Goal: Task Accomplishment & Management: Manage account settings

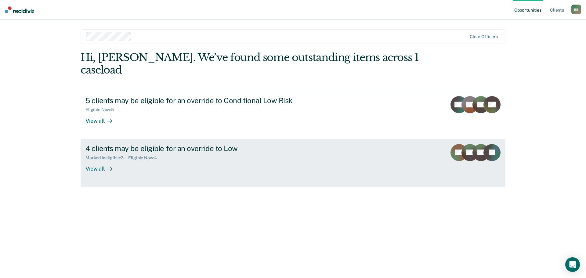
click at [94, 160] on div "View all" at bounding box center [102, 166] width 34 height 12
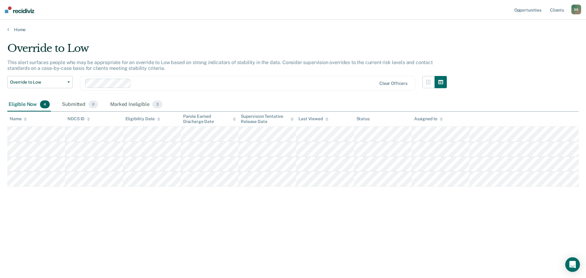
click at [149, 80] on div at bounding box center [254, 83] width 243 height 7
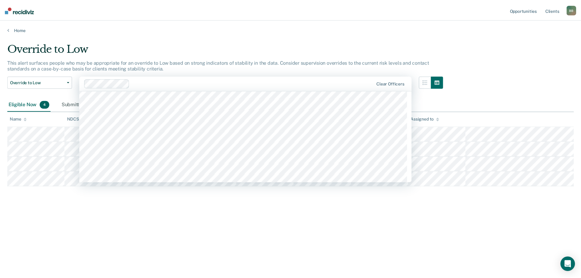
scroll to position [305, 0]
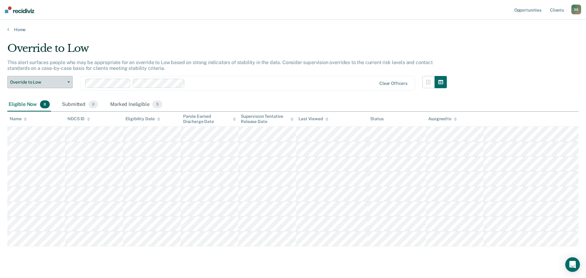
click at [53, 81] on span "Override to Low" at bounding box center [37, 82] width 55 height 5
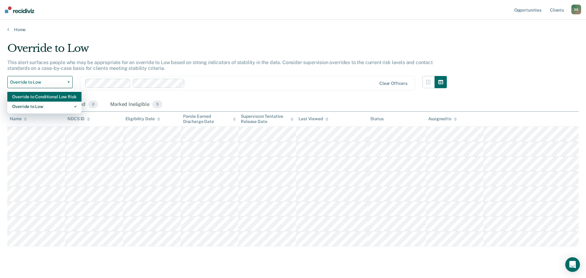
click at [48, 99] on div "Override to Conditional Low Risk" at bounding box center [44, 97] width 64 height 10
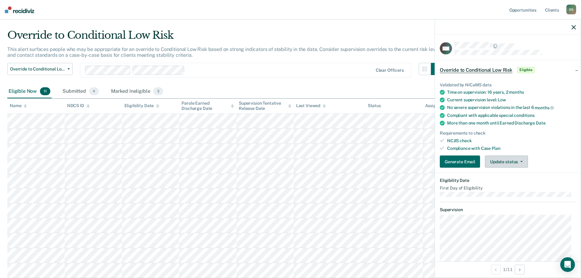
click at [510, 157] on button "Update status" at bounding box center [506, 162] width 43 height 12
click at [470, 161] on button "Generate Email" at bounding box center [460, 162] width 40 height 12
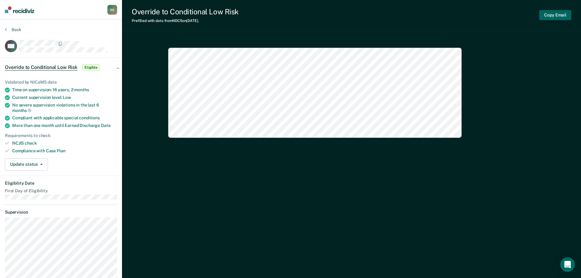
click at [551, 16] on button "Copy Email" at bounding box center [556, 15] width 32 height 10
type textarea "x"
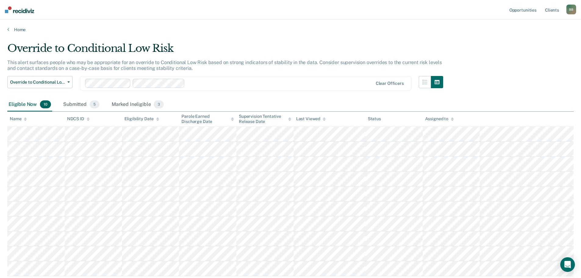
scroll to position [13, 0]
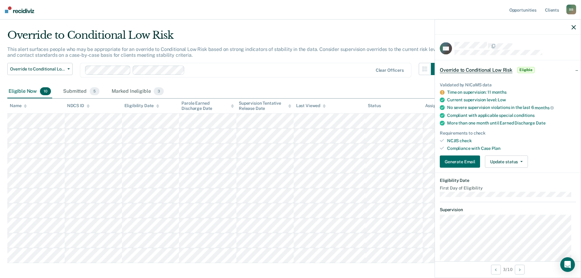
click at [522, 154] on div "Validated by NICaMS data Time on supervision: 11 months Current supervision lev…" at bounding box center [508, 122] width 146 height 100
click at [522, 157] on button "Update status" at bounding box center [506, 162] width 43 height 12
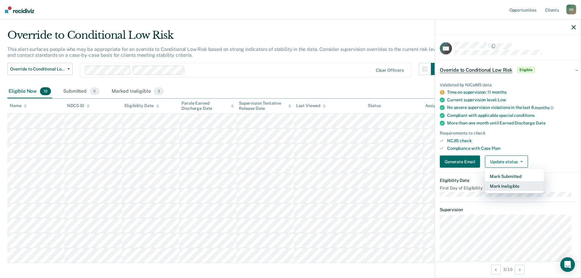
click at [514, 187] on button "Mark Ineligible" at bounding box center [514, 186] width 59 height 10
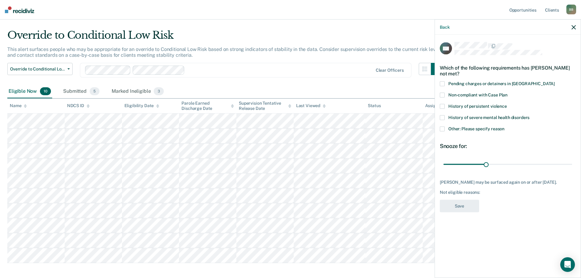
click at [476, 129] on span "Other: Please specify reason" at bounding box center [477, 128] width 56 height 5
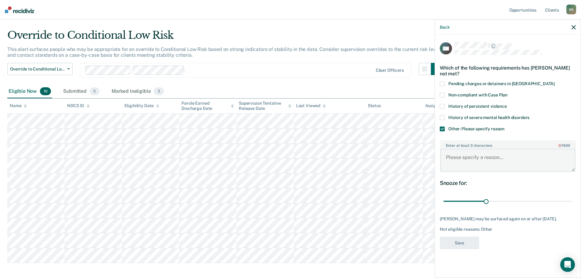
click at [479, 156] on textarea "Enter at least 3 characters 0 / 1600" at bounding box center [508, 160] width 135 height 23
type textarea "Discharge in [DATE]"
click at [469, 239] on button "Save" at bounding box center [459, 243] width 39 height 13
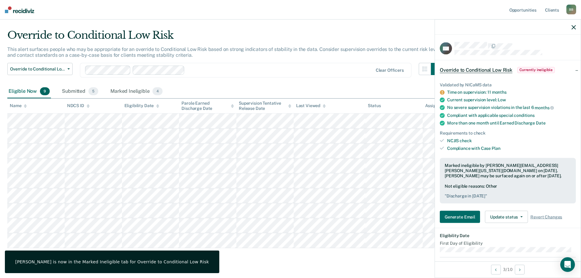
click at [410, 268] on main "Override to Conditional Low Risk This alert surfaces people who may be appropri…" at bounding box center [290, 154] width 581 height 271
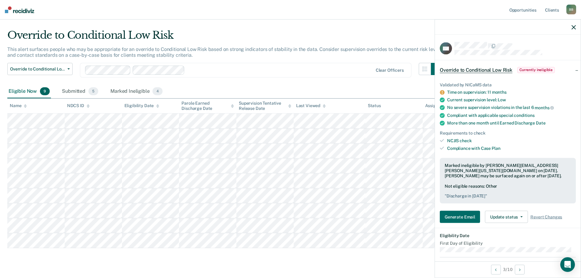
click at [133, 268] on main "Override to Conditional Low Risk This alert surfaces people who may be appropri…" at bounding box center [290, 154] width 581 height 271
click at [578, 26] on div at bounding box center [508, 27] width 146 height 15
click at [574, 27] on icon "button" at bounding box center [574, 27] width 4 height 4
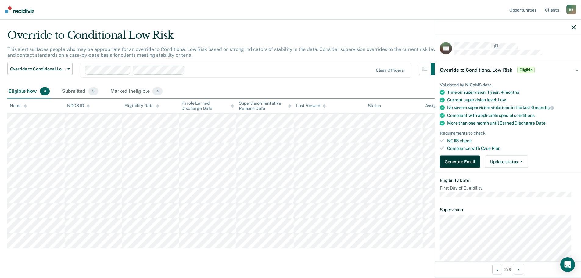
click at [455, 160] on button "Generate Email" at bounding box center [460, 162] width 40 height 12
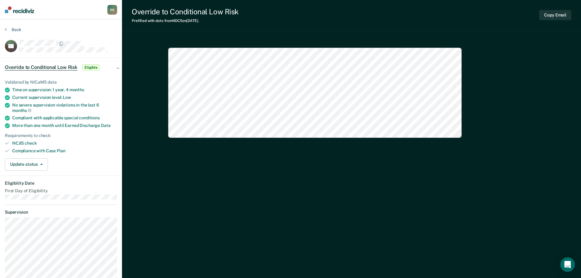
type textarea "x"
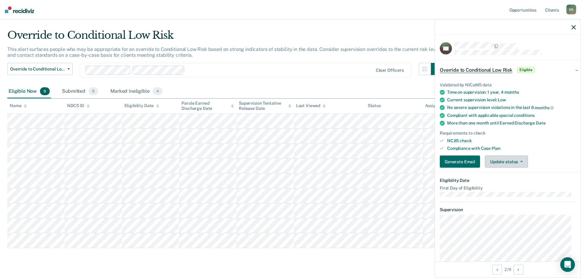
click at [518, 161] on span "button" at bounding box center [520, 161] width 5 height 1
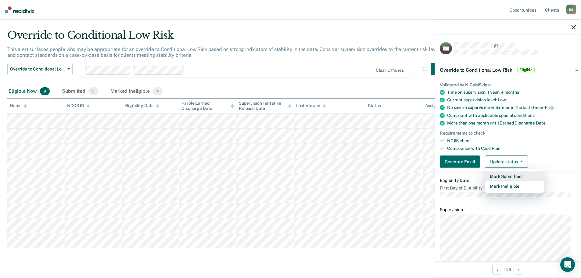
click at [515, 176] on button "Mark Submitted" at bounding box center [514, 177] width 59 height 10
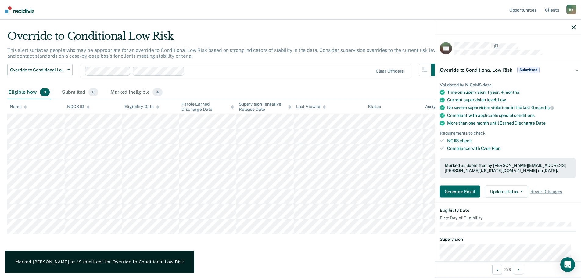
click at [373, 242] on div "Override to Conditional Low Risk This alert surfaces people who may be appropri…" at bounding box center [290, 141] width 567 height 222
click at [572, 24] on div at bounding box center [508, 27] width 146 height 15
click at [574, 28] on icon "button" at bounding box center [574, 27] width 4 height 4
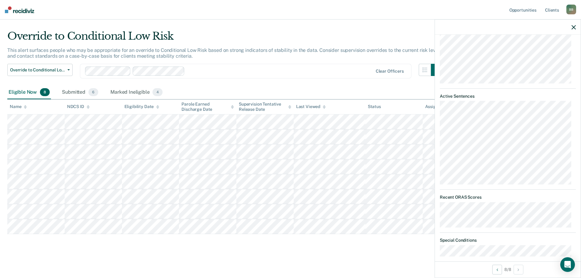
scroll to position [342, 0]
